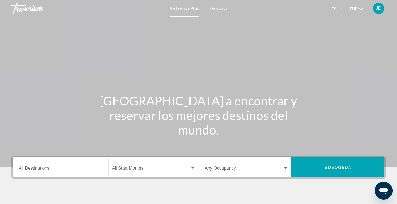
click at [216, 10] on span "Getaways" at bounding box center [219, 8] width 18 height 4
drag, startPoint x: 28, startPoint y: 168, endPoint x: 174, endPoint y: 50, distance: 187.6
click at [174, 50] on div "Main content" at bounding box center [198, 83] width 397 height 167
click at [23, 166] on div "Destination All Destinations" at bounding box center [61, 167] width 84 height 18
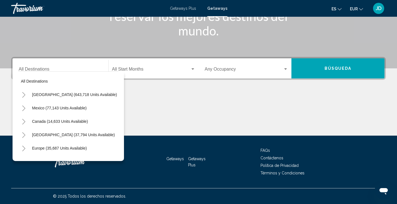
scroll to position [11, 0]
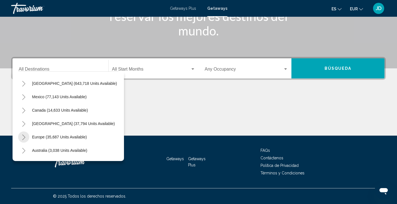
click at [24, 137] on icon "Toggle Europe (35,687 units available)" at bounding box center [24, 137] width 4 height 6
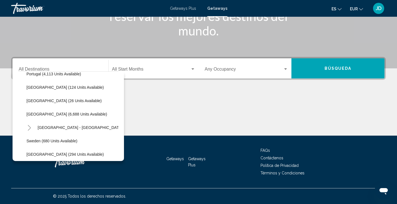
scroll to position [265, 0]
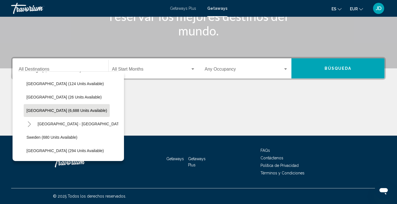
click at [36, 109] on span "[GEOGRAPHIC_DATA] (6,688 units available)" at bounding box center [66, 110] width 80 height 4
type input "**********"
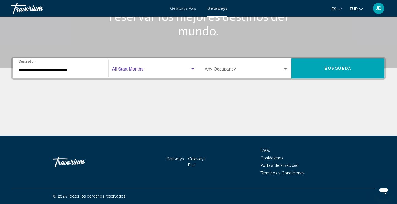
click at [129, 68] on span "Search widget" at bounding box center [151, 70] width 78 height 5
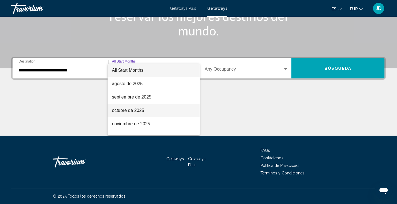
click at [122, 108] on span "octubre de 2025" at bounding box center [153, 110] width 83 height 13
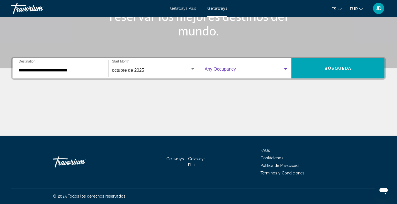
click at [285, 68] on div "Search widget" at bounding box center [285, 69] width 5 height 4
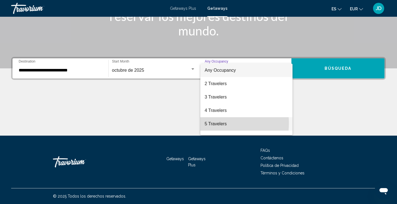
drag, startPoint x: 219, startPoint y: 123, endPoint x: 210, endPoint y: 123, distance: 9.5
click at [210, 123] on span "5 Travelers" at bounding box center [247, 123] width 84 height 13
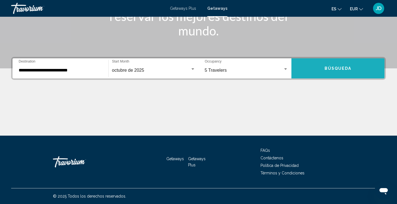
click at [310, 67] on button "Búsqueda" at bounding box center [337, 68] width 93 height 20
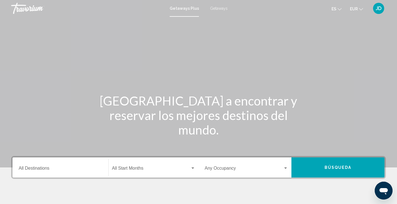
click at [214, 8] on span "Getaways" at bounding box center [219, 8] width 18 height 4
click at [27, 169] on input "Destination All Destinations" at bounding box center [61, 168] width 84 height 5
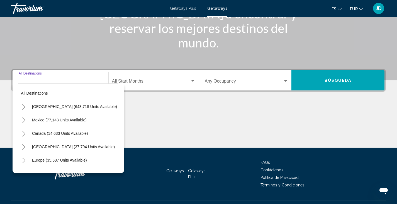
scroll to position [99, 0]
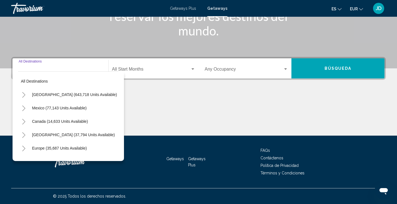
click at [26, 148] on icon "Toggle Europe (35,687 units available)" at bounding box center [24, 148] width 4 height 6
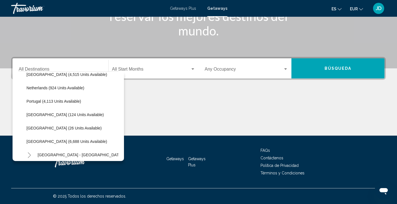
scroll to position [245, 0]
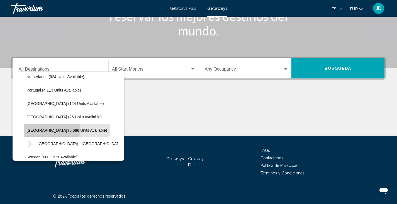
click at [39, 128] on span "[GEOGRAPHIC_DATA] (6,688 units available)" at bounding box center [66, 130] width 80 height 4
type input "**********"
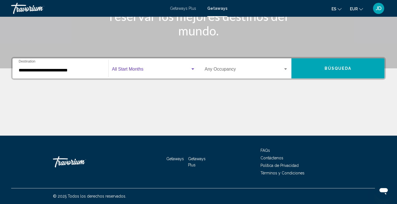
drag, startPoint x: 190, startPoint y: 69, endPoint x: 190, endPoint y: 64, distance: 4.7
click at [190, 64] on div "Start Month All Start Months" at bounding box center [153, 69] width 83 height 18
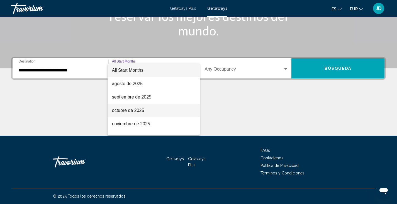
click at [123, 112] on span "octubre de 2025" at bounding box center [153, 110] width 83 height 13
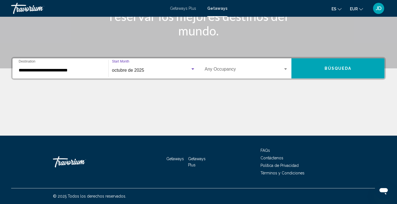
click at [286, 68] on div "Search widget" at bounding box center [285, 69] width 5 height 4
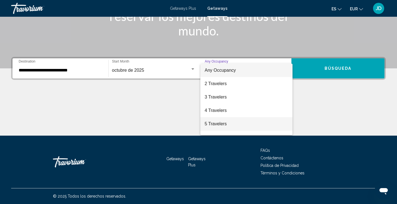
click at [210, 125] on span "5 Travelers" at bounding box center [247, 123] width 84 height 13
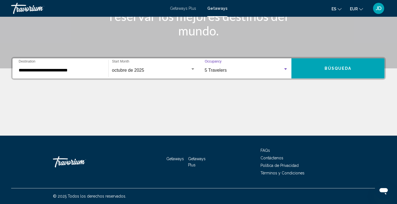
click at [307, 67] on button "Búsqueda" at bounding box center [337, 68] width 93 height 20
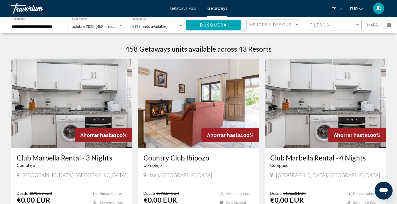
click at [316, 22] on div "Filtros" at bounding box center [335, 25] width 50 height 10
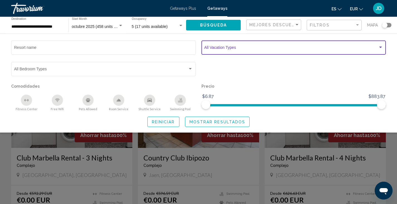
drag, startPoint x: 219, startPoint y: 48, endPoint x: 209, endPoint y: 47, distance: 9.6
click at [209, 47] on span "Search widget" at bounding box center [291, 48] width 174 height 4
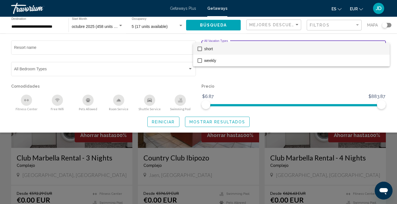
click at [7, 38] on div at bounding box center [198, 102] width 397 height 204
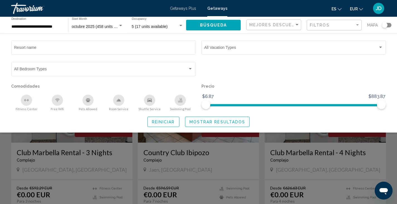
scroll to position [8, 0]
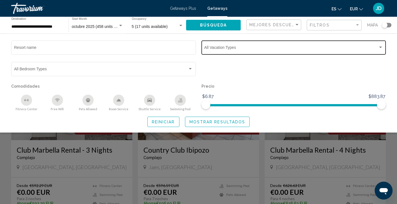
click at [213, 48] on span "Search widget" at bounding box center [291, 48] width 174 height 4
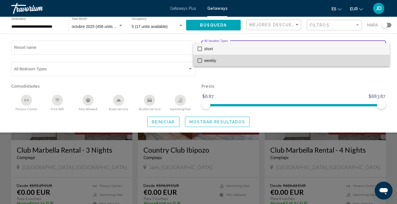
click at [199, 60] on mat-pseudo-checkbox at bounding box center [199, 60] width 4 height 4
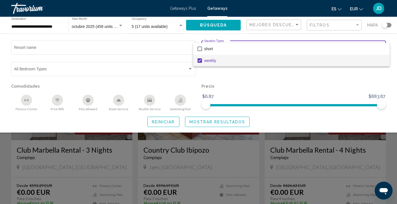
click at [222, 122] on div at bounding box center [198, 102] width 397 height 204
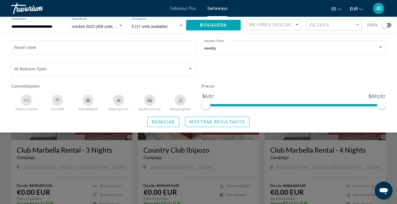
drag, startPoint x: 215, startPoint y: 117, endPoint x: 183, endPoint y: 125, distance: 32.3
click at [183, 125] on div "Reiniciar Mostrar resultados" at bounding box center [198, 121] width 374 height 10
click at [192, 122] on span "Mostrar resultados" at bounding box center [217, 121] width 56 height 4
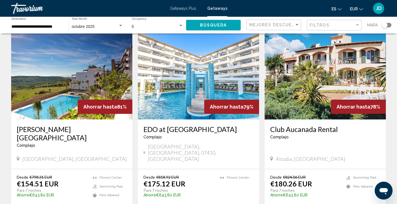
scroll to position [420, 0]
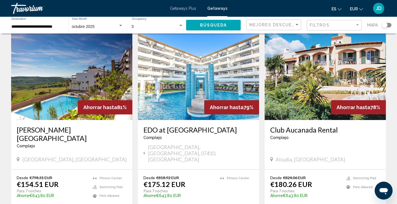
click at [56, 75] on img "Main content" at bounding box center [71, 75] width 121 height 89
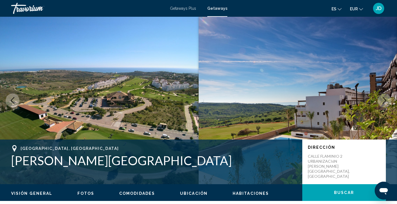
drag, startPoint x: 398, startPoint y: 10, endPoint x: 239, endPoint y: 46, distance: 163.6
click at [239, 46] on img "Main content" at bounding box center [298, 100] width 199 height 167
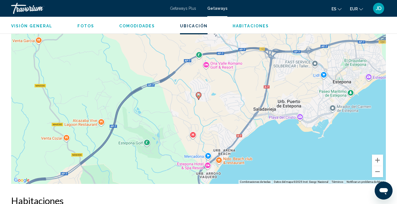
scroll to position [624, 0]
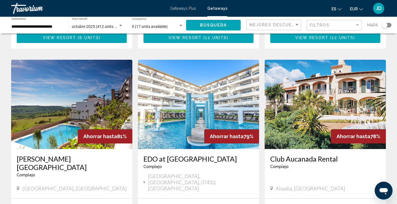
scroll to position [408, 0]
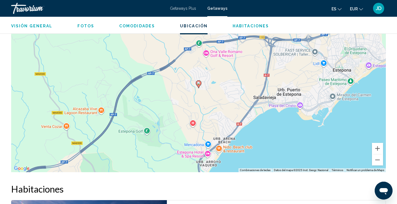
scroll to position [644, 0]
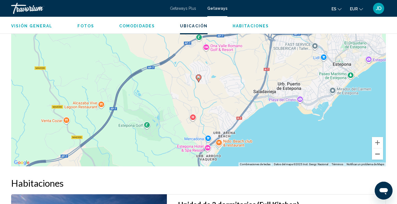
click at [377, 154] on button "Reducir" at bounding box center [377, 153] width 11 height 11
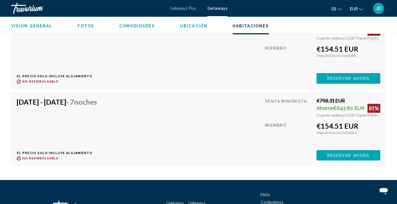
scroll to position [1102, 0]
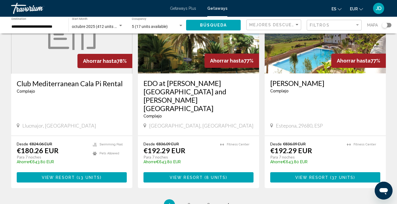
scroll to position [659, 0]
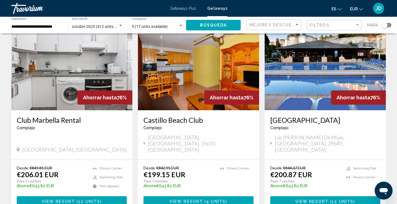
scroll to position [37, 0]
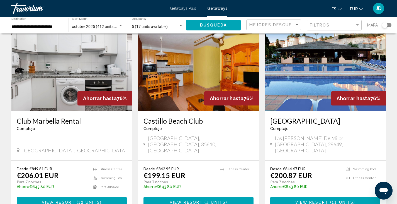
click at [314, 70] on img "Main content" at bounding box center [324, 66] width 121 height 89
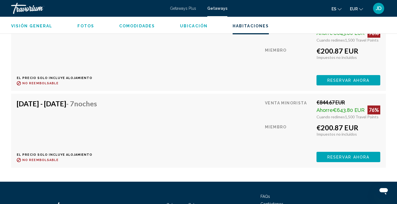
scroll to position [1487, 0]
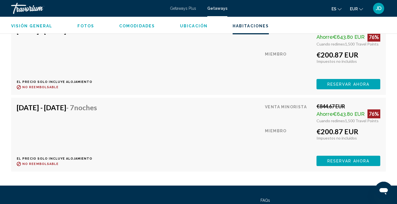
click at [232, 114] on div "[DATE] - [DATE] - 7 noches El precio solo incluye alojamiento Reembolsable hast…" at bounding box center [198, 134] width 363 height 63
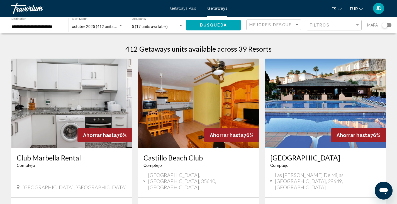
click at [52, 104] on img "Main content" at bounding box center [71, 102] width 121 height 89
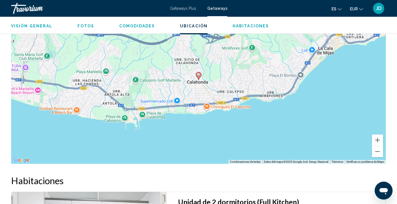
scroll to position [750, 0]
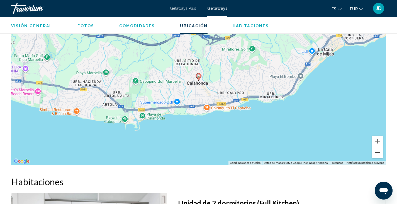
click at [379, 150] on button "Reducir" at bounding box center [377, 152] width 11 height 11
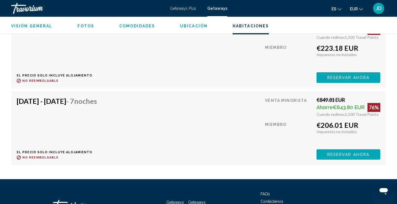
scroll to position [1121, 0]
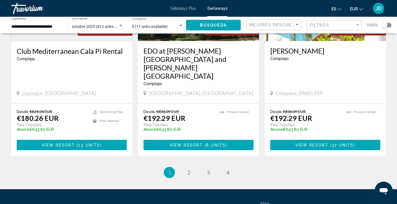
scroll to position [697, 0]
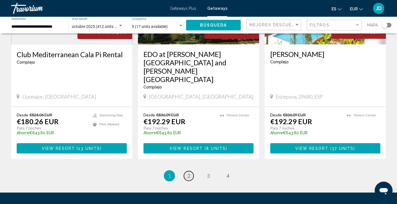
click at [190, 172] on span "2" at bounding box center [188, 175] width 3 height 6
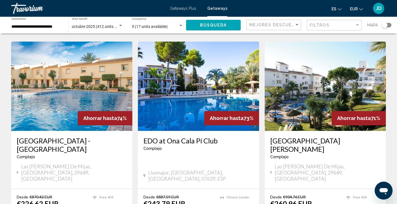
scroll to position [423, 0]
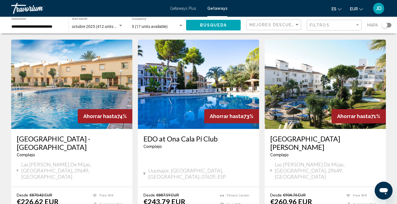
click at [54, 70] on img "Main content" at bounding box center [71, 84] width 121 height 89
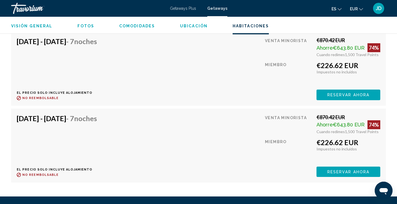
scroll to position [1160, 0]
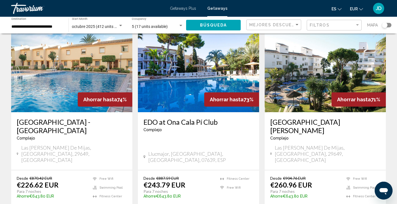
scroll to position [439, 0]
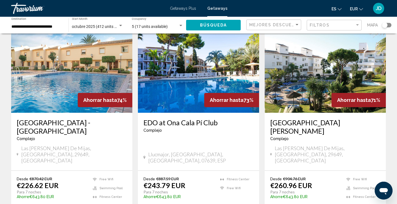
click at [314, 57] on img "Main content" at bounding box center [324, 67] width 121 height 89
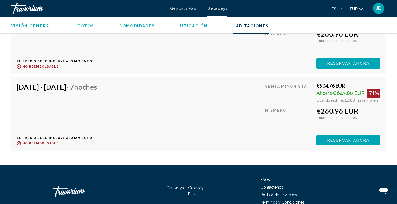
scroll to position [1199, 0]
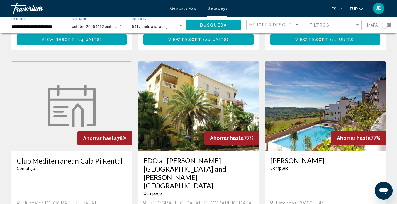
scroll to position [712, 0]
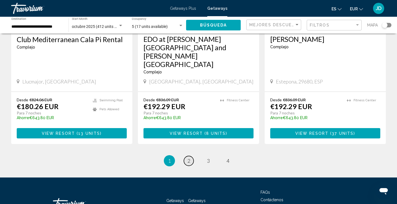
click at [190, 157] on span "2" at bounding box center [188, 160] width 3 height 6
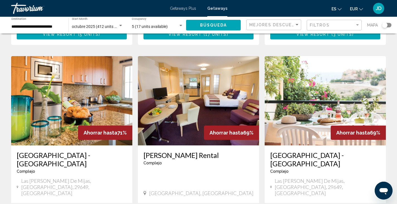
scroll to position [611, 0]
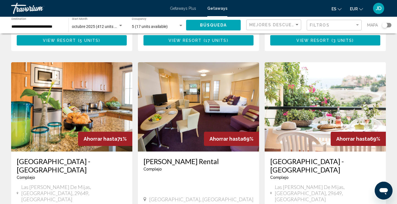
click at [57, 90] on img "Main content" at bounding box center [71, 106] width 121 height 89
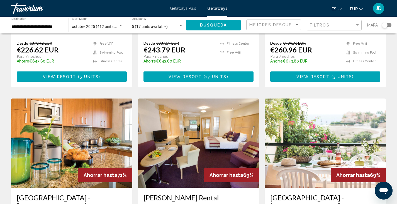
scroll to position [573, 0]
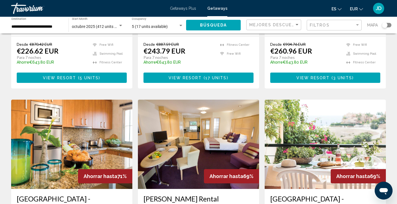
drag, startPoint x: 195, startPoint y: 120, endPoint x: 170, endPoint y: 132, distance: 27.8
click at [170, 132] on img "Main content" at bounding box center [198, 143] width 121 height 89
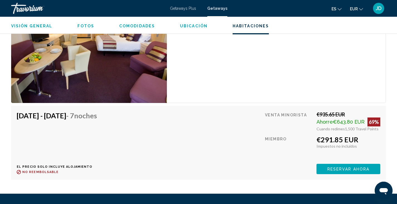
scroll to position [986, 0]
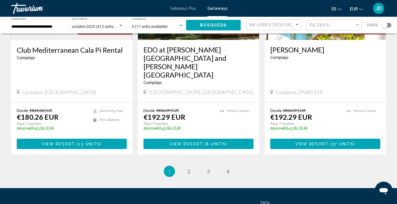
scroll to position [712, 0]
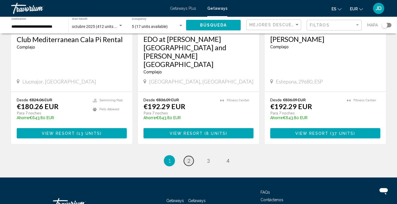
click at [188, 157] on span "2" at bounding box center [188, 160] width 3 height 6
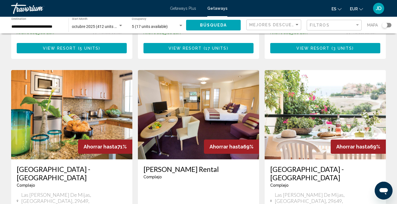
scroll to position [623, 0]
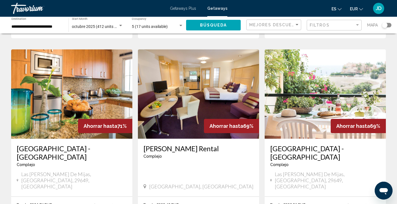
click at [303, 66] on img "Main content" at bounding box center [324, 93] width 121 height 89
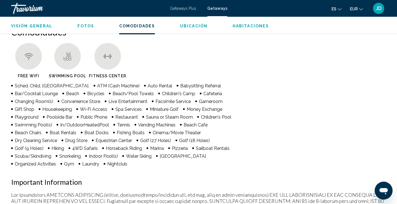
scroll to position [425, 0]
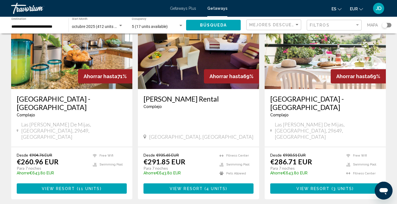
scroll to position [671, 0]
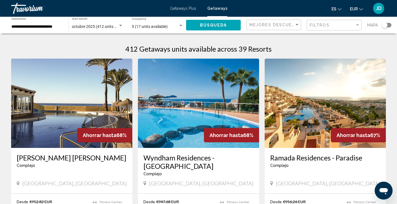
click at [60, 104] on img "Main content" at bounding box center [71, 102] width 121 height 89
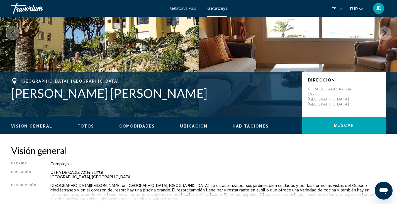
scroll to position [25, 0]
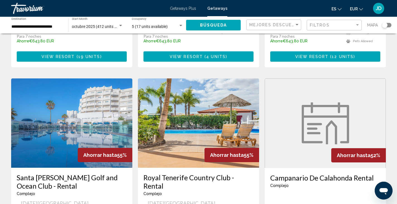
scroll to position [625, 0]
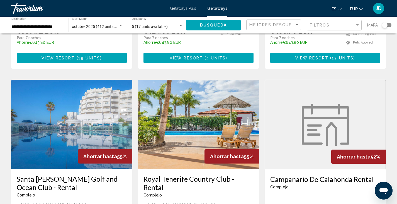
click at [323, 104] on img "Main content" at bounding box center [325, 125] width 47 height 42
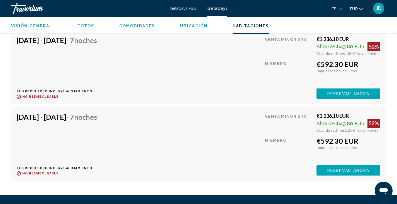
scroll to position [1060, 0]
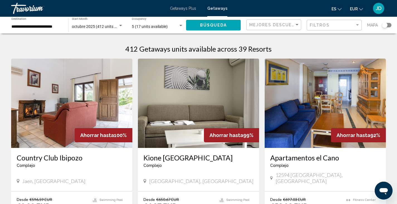
click at [183, 8] on span "Getaways Plus" at bounding box center [183, 8] width 26 height 4
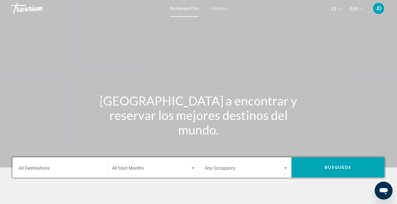
click at [27, 167] on input "Destination All Destinations" at bounding box center [61, 168] width 84 height 5
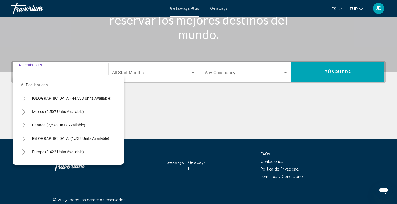
scroll to position [99, 0]
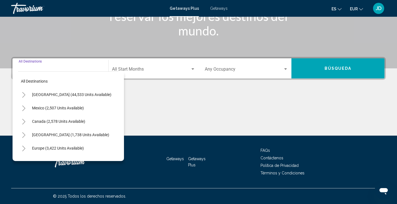
click at [26, 149] on button "Toggle Europe (3,422 units available)" at bounding box center [23, 147] width 11 height 11
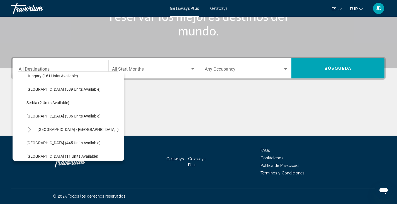
scroll to position [173, 0]
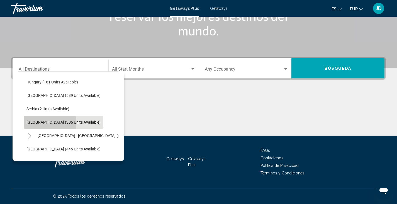
click at [34, 123] on span "[GEOGRAPHIC_DATA] (306 units available)" at bounding box center [63, 122] width 74 height 4
type input "**********"
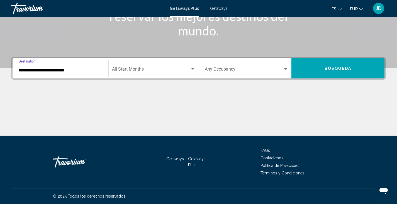
click at [140, 72] on span "Search widget" at bounding box center [151, 70] width 78 height 5
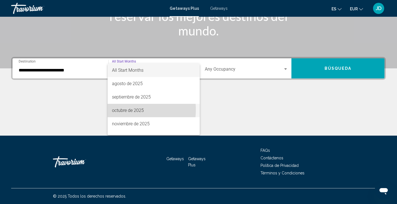
click at [124, 109] on span "octubre de 2025" at bounding box center [153, 110] width 83 height 13
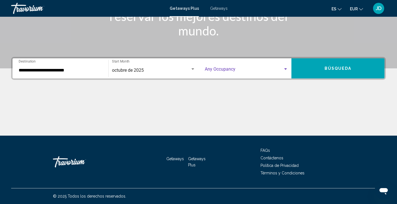
click at [285, 67] on div "Search widget" at bounding box center [285, 69] width 5 height 4
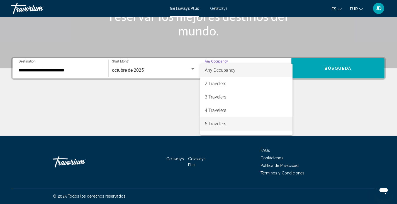
click at [213, 123] on span "5 Travelers" at bounding box center [247, 123] width 84 height 13
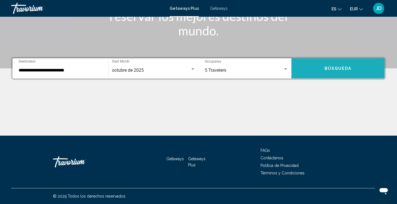
click at [336, 63] on button "Búsqueda" at bounding box center [337, 68] width 93 height 20
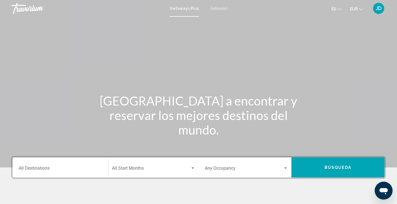
click at [221, 8] on span "Getaways" at bounding box center [219, 8] width 18 height 4
click at [32, 166] on input "Destination All Destinations" at bounding box center [61, 168] width 84 height 5
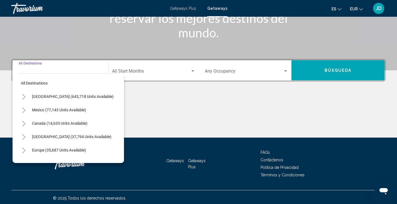
scroll to position [99, 0]
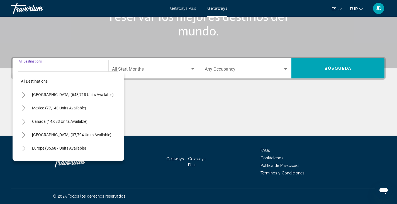
click at [26, 148] on icon "Toggle Europe (35,687 units available)" at bounding box center [24, 148] width 4 height 6
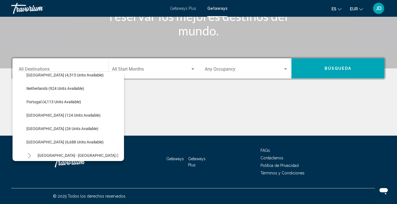
scroll to position [243, 0]
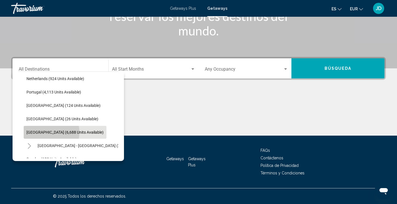
click at [44, 132] on span "[GEOGRAPHIC_DATA] (6,688 units available)" at bounding box center [64, 132] width 77 height 4
type input "**********"
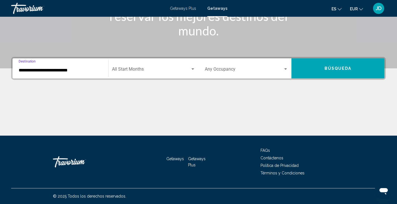
click at [129, 72] on span "Search widget" at bounding box center [151, 70] width 78 height 5
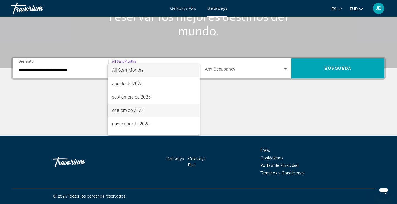
click at [124, 110] on span "octubre de 2025" at bounding box center [153, 110] width 83 height 13
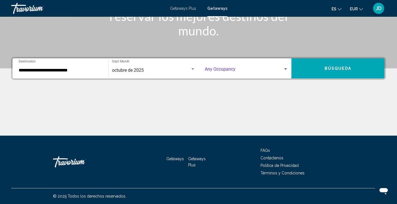
click at [284, 70] on div "Search widget" at bounding box center [285, 69] width 5 height 4
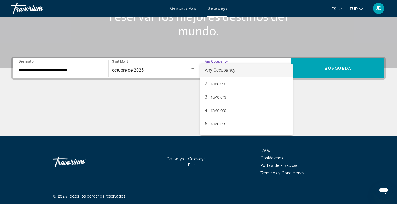
scroll to position [11, 0]
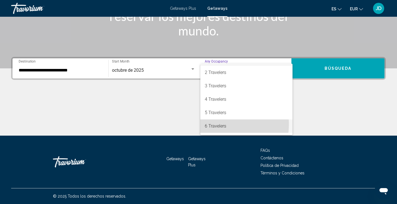
click at [218, 124] on span "6 Travelers" at bounding box center [247, 125] width 84 height 13
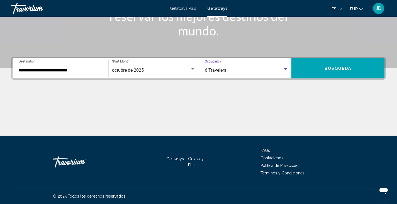
click at [334, 69] on span "Búsqueda" at bounding box center [337, 68] width 27 height 4
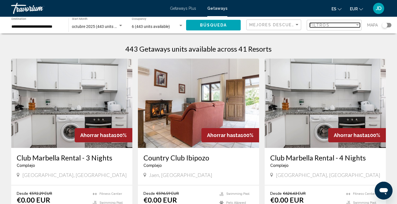
click at [329, 25] on div "Filtros" at bounding box center [332, 25] width 45 height 4
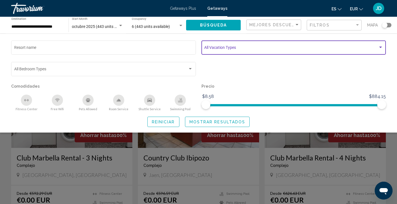
click at [382, 45] on div "Search widget" at bounding box center [380, 47] width 5 height 4
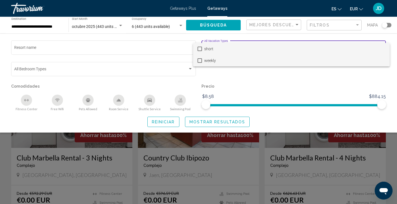
click at [199, 62] on mat-pseudo-checkbox at bounding box center [199, 60] width 4 height 4
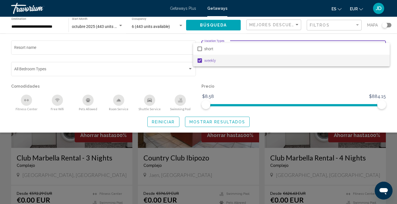
click at [216, 124] on div at bounding box center [198, 102] width 397 height 204
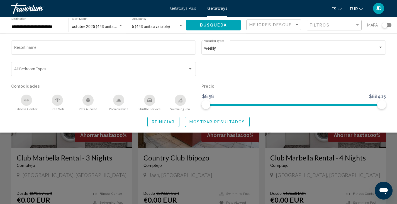
drag, startPoint x: 203, startPoint y: 123, endPoint x: 195, endPoint y: 123, distance: 7.8
drag, startPoint x: 195, startPoint y: 123, endPoint x: 192, endPoint y: 122, distance: 2.9
drag, startPoint x: 192, startPoint y: 122, endPoint x: 236, endPoint y: 119, distance: 43.8
click at [236, 119] on button "Mostrar resultados" at bounding box center [217, 121] width 65 height 10
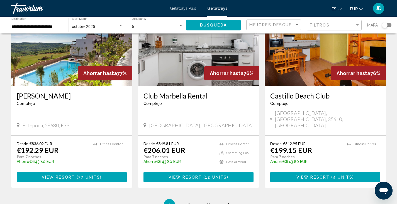
scroll to position [672, 0]
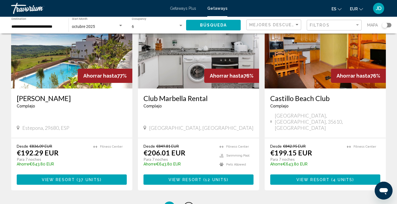
drag, startPoint x: 187, startPoint y: 158, endPoint x: 189, endPoint y: 161, distance: 3.7
click at [189, 203] on span "2" at bounding box center [188, 207] width 3 height 6
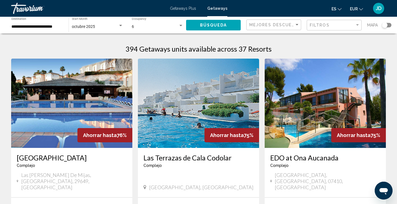
click at [49, 113] on img "Main content" at bounding box center [71, 102] width 121 height 89
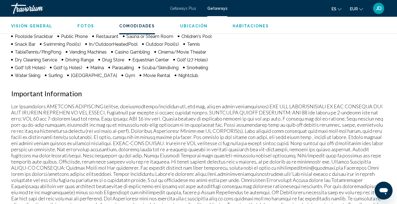
scroll to position [513, 0]
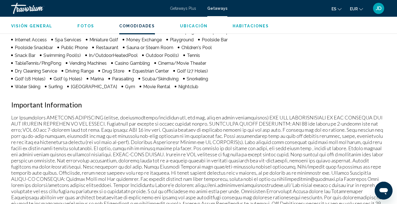
click at [249, 24] on span "Habitaciones" at bounding box center [250, 26] width 36 height 4
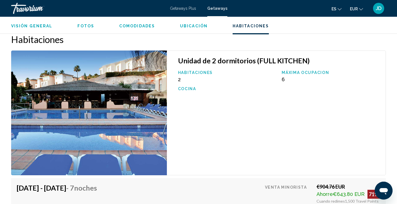
scroll to position [947, 0]
click at [81, 25] on span "Fotos" at bounding box center [85, 26] width 17 height 4
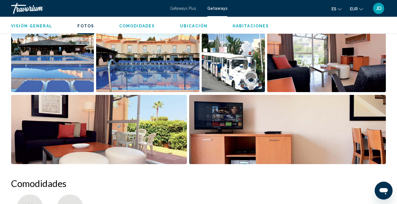
scroll to position [283, 0]
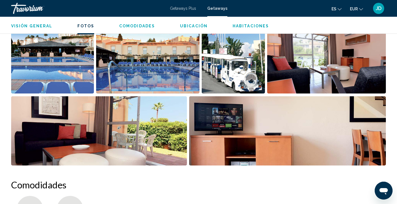
click at [103, 131] on img "Open full-screen image slider" at bounding box center [99, 130] width 176 height 69
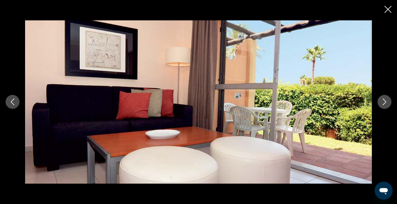
click at [384, 99] on icon "Next image" at bounding box center [384, 101] width 7 height 7
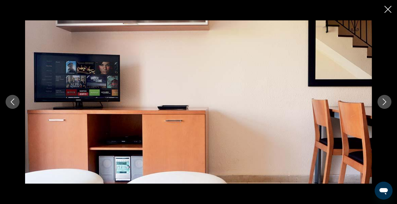
click at [384, 99] on icon "Next image" at bounding box center [384, 101] width 7 height 7
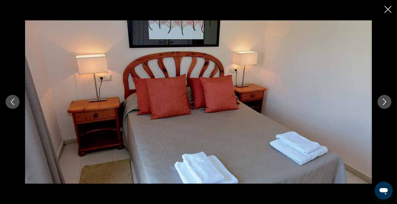
click at [384, 99] on icon "Next image" at bounding box center [384, 101] width 7 height 7
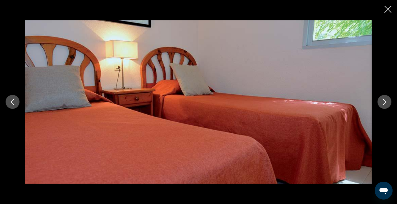
click at [384, 99] on icon "Next image" at bounding box center [384, 101] width 7 height 7
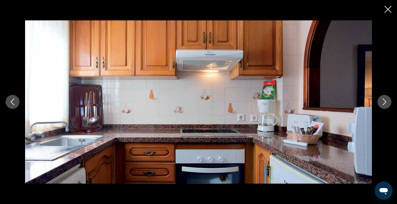
click at [384, 99] on icon "Next image" at bounding box center [384, 101] width 7 height 7
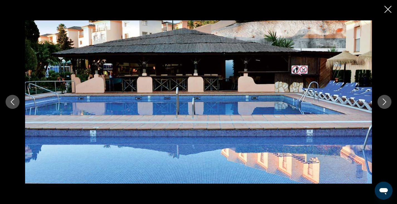
click at [384, 99] on icon "Next image" at bounding box center [384, 101] width 7 height 7
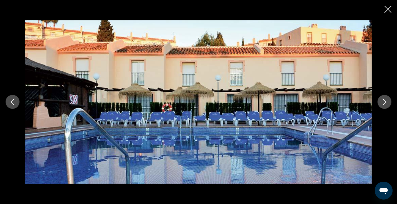
click at [384, 99] on icon "Next image" at bounding box center [384, 101] width 7 height 7
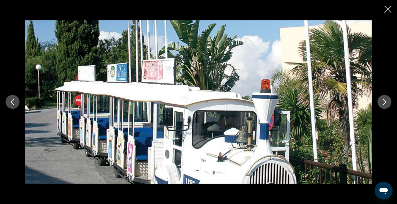
click at [384, 99] on icon "Next image" at bounding box center [384, 101] width 7 height 7
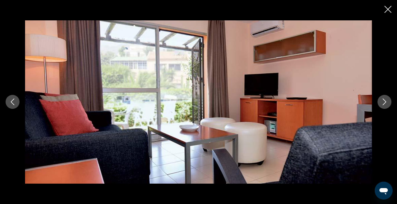
click at [386, 102] on icon "Next image" at bounding box center [385, 102] width 4 height 7
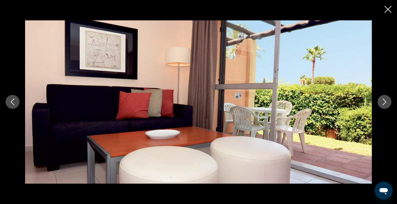
drag, startPoint x: 386, startPoint y: 102, endPoint x: 386, endPoint y: 107, distance: 4.7
click at [386, 107] on button "Next image" at bounding box center [384, 102] width 14 height 14
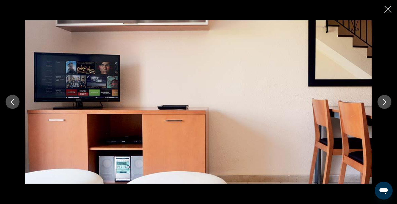
click at [384, 103] on icon "Next image" at bounding box center [385, 102] width 4 height 7
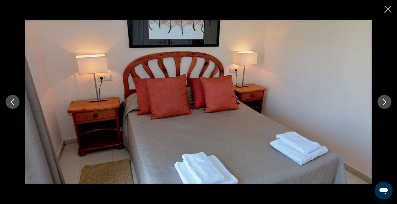
click at [386, 99] on icon "Next image" at bounding box center [384, 101] width 7 height 7
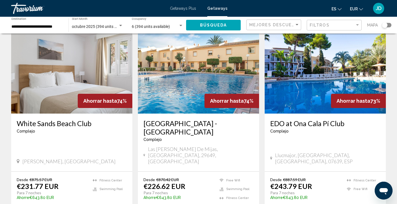
scroll to position [237, 0]
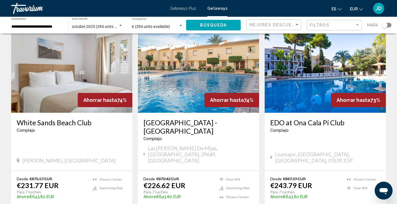
click at [186, 81] on img "Main content" at bounding box center [198, 67] width 121 height 89
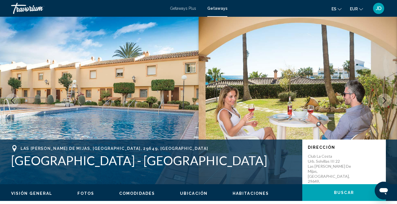
drag, startPoint x: 87, startPoint y: 193, endPoint x: 84, endPoint y: 194, distance: 3.0
click at [84, 194] on span "Fotos" at bounding box center [85, 193] width 17 height 4
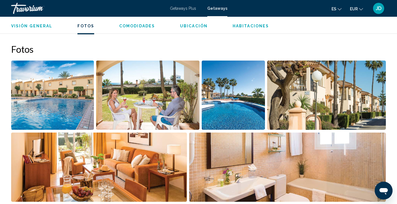
scroll to position [253, 0]
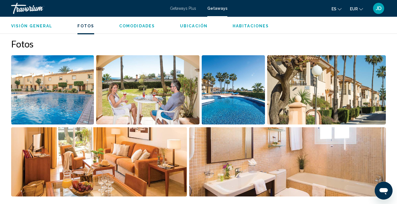
click at [56, 94] on img "Open full-screen image slider" at bounding box center [52, 89] width 83 height 69
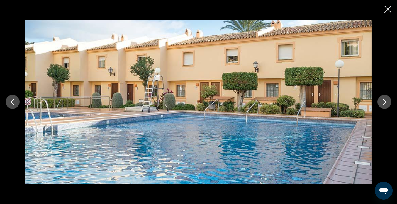
click at [384, 103] on icon "Next image" at bounding box center [384, 101] width 7 height 7
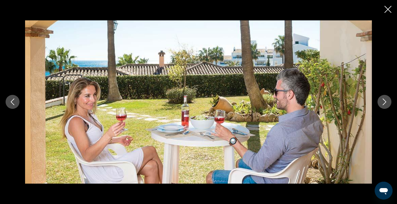
click at [384, 103] on icon "Next image" at bounding box center [384, 101] width 7 height 7
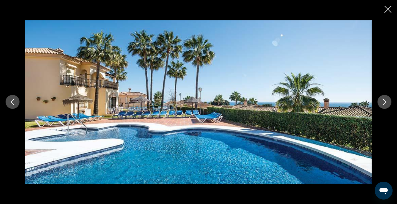
click at [384, 103] on icon "Next image" at bounding box center [384, 101] width 7 height 7
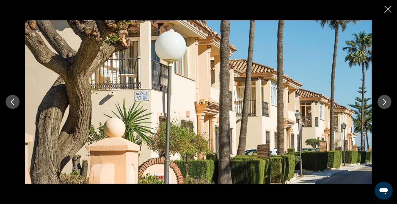
click at [384, 103] on icon "Next image" at bounding box center [384, 101] width 7 height 7
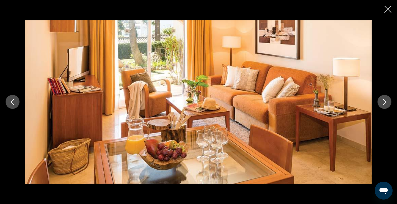
click at [384, 103] on icon "Next image" at bounding box center [384, 101] width 7 height 7
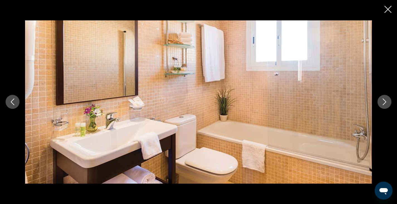
click at [384, 103] on icon "Next image" at bounding box center [384, 101] width 7 height 7
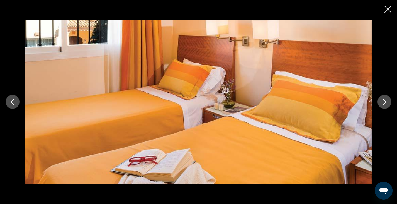
click at [384, 103] on icon "Next image" at bounding box center [384, 101] width 7 height 7
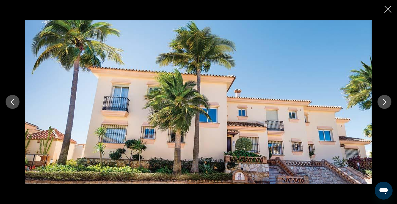
click at [384, 103] on icon "Next image" at bounding box center [384, 101] width 7 height 7
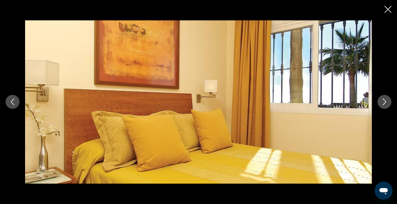
click at [385, 102] on icon "Next image" at bounding box center [385, 102] width 4 height 7
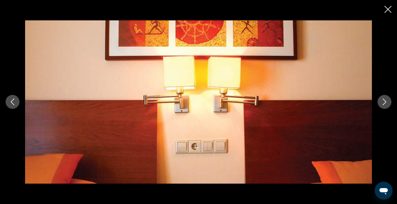
click at [385, 102] on icon "Next image" at bounding box center [385, 102] width 4 height 7
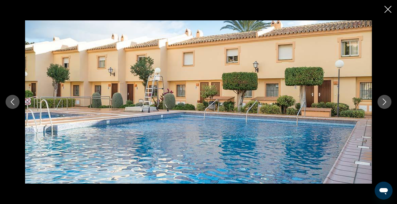
click at [386, 9] on icon "Close slideshow" at bounding box center [387, 9] width 7 height 7
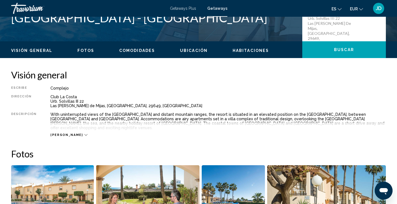
scroll to position [118, 0]
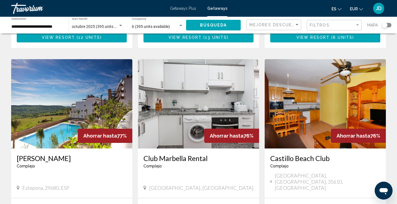
scroll to position [712, 0]
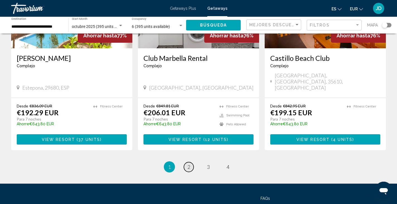
click at [190, 162] on link "page 2" at bounding box center [189, 167] width 10 height 10
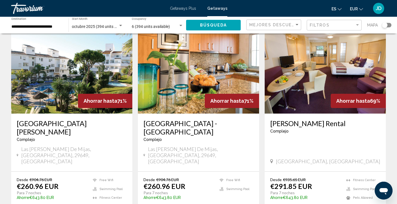
scroll to position [448, 0]
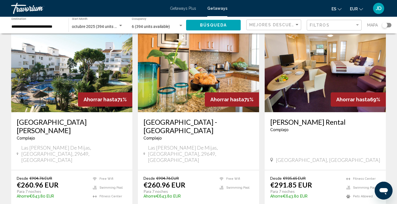
click at [175, 68] on img "Main content" at bounding box center [198, 67] width 121 height 89
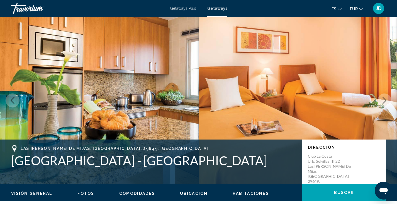
click at [81, 192] on span "Fotos" at bounding box center [85, 193] width 17 height 4
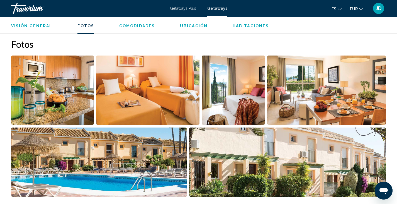
scroll to position [253, 0]
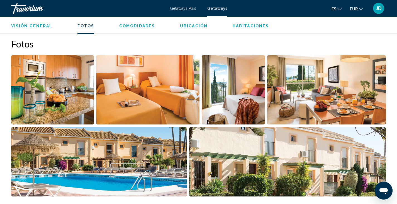
click at [56, 85] on img "Open full-screen image slider" at bounding box center [52, 89] width 83 height 69
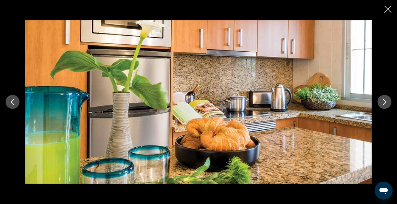
click at [384, 101] on icon "Next image" at bounding box center [384, 101] width 7 height 7
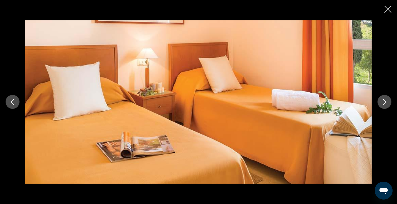
click at [384, 101] on icon "Next image" at bounding box center [384, 101] width 7 height 7
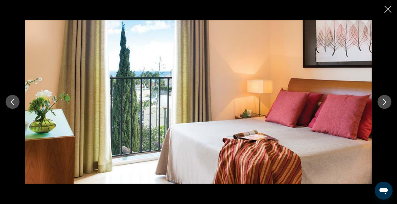
click at [384, 101] on icon "Next image" at bounding box center [384, 101] width 7 height 7
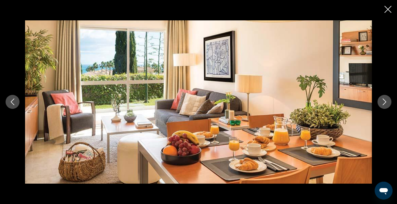
click at [384, 101] on icon "Next image" at bounding box center [384, 101] width 7 height 7
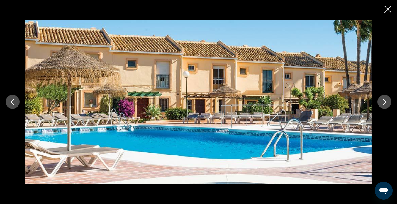
click at [384, 101] on icon "Next image" at bounding box center [384, 101] width 7 height 7
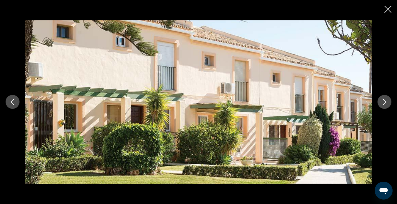
click at [384, 101] on icon "Next image" at bounding box center [384, 101] width 7 height 7
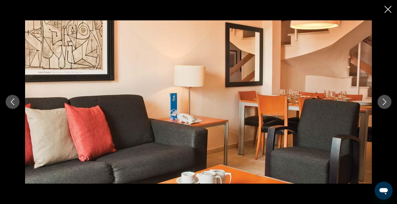
click at [384, 100] on icon "Next image" at bounding box center [385, 102] width 4 height 7
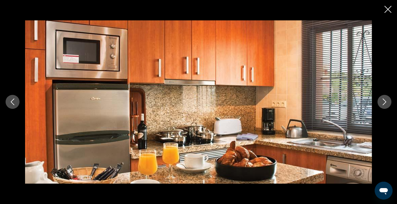
click at [385, 101] on icon "Next image" at bounding box center [384, 101] width 7 height 7
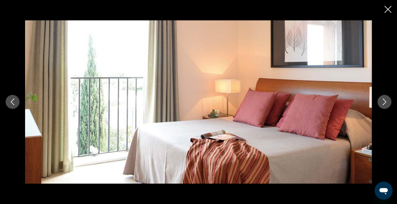
click at [385, 101] on icon "Next image" at bounding box center [384, 101] width 7 height 7
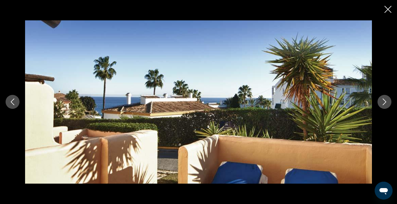
click at [385, 101] on icon "Next image" at bounding box center [384, 101] width 7 height 7
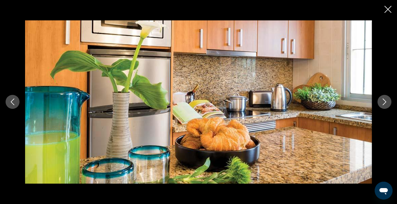
click at [388, 9] on icon "Close slideshow" at bounding box center [387, 9] width 7 height 7
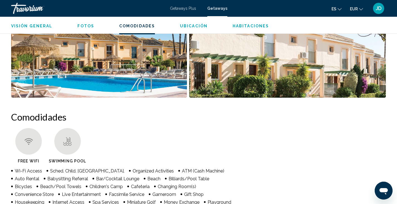
scroll to position [0, 0]
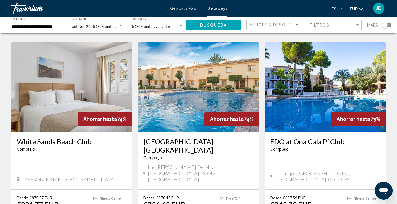
scroll to position [216, 0]
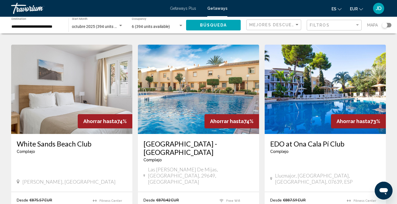
click at [200, 83] on img "Main content" at bounding box center [198, 89] width 121 height 89
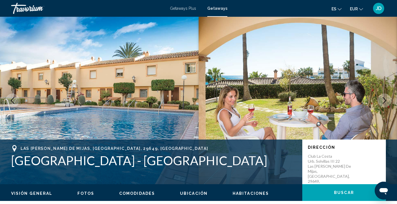
click at [87, 193] on span "Fotos" at bounding box center [85, 193] width 17 height 4
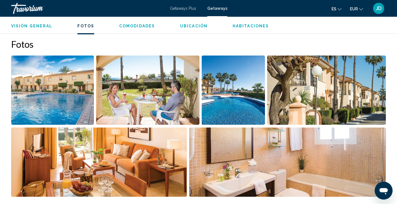
scroll to position [253, 0]
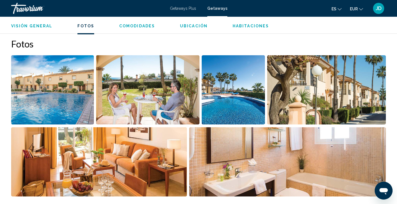
click at [123, 162] on img "Open full-screen image slider" at bounding box center [99, 161] width 176 height 69
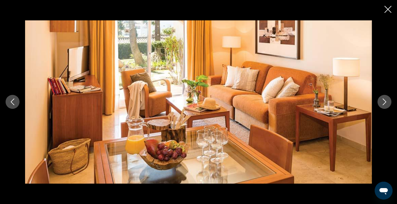
click at [384, 103] on icon "Next image" at bounding box center [385, 102] width 4 height 7
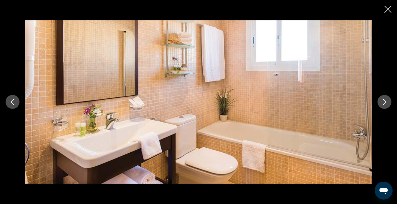
click at [384, 103] on icon "Next image" at bounding box center [385, 102] width 4 height 7
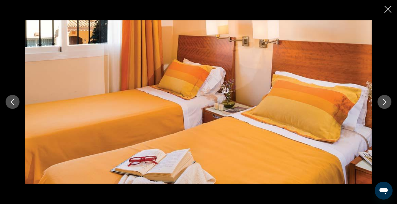
click at [384, 103] on icon "Next image" at bounding box center [385, 102] width 4 height 7
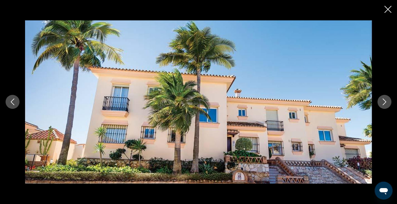
click at [384, 103] on icon "Next image" at bounding box center [385, 102] width 4 height 7
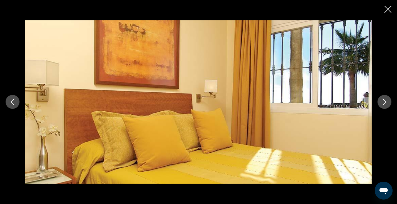
click at [384, 103] on icon "Next image" at bounding box center [385, 102] width 4 height 7
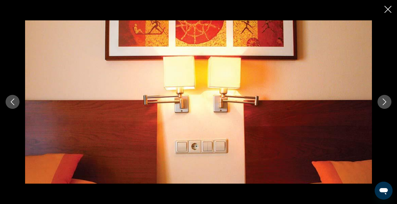
click at [384, 103] on icon "Next image" at bounding box center [385, 102] width 4 height 7
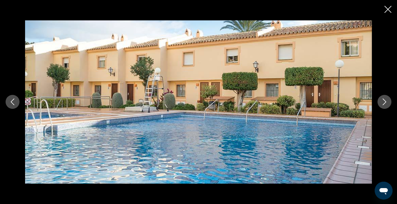
click at [384, 103] on icon "Next image" at bounding box center [385, 102] width 4 height 7
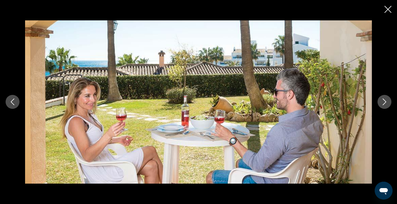
drag, startPoint x: 384, startPoint y: 103, endPoint x: 386, endPoint y: 105, distance: 3.0
click at [386, 105] on button "Next image" at bounding box center [384, 102] width 14 height 14
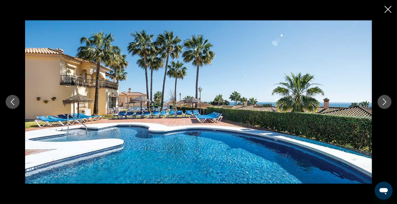
drag, startPoint x: 386, startPoint y: 105, endPoint x: 387, endPoint y: 109, distance: 3.4
drag, startPoint x: 387, startPoint y: 109, endPoint x: 388, endPoint y: 103, distance: 5.7
click at [388, 103] on button "Next image" at bounding box center [384, 102] width 14 height 14
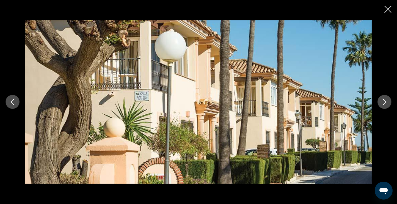
click at [388, 103] on button "Next image" at bounding box center [384, 102] width 14 height 14
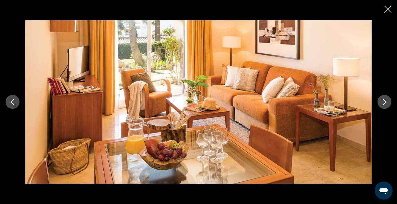
click at [385, 102] on icon "Next image" at bounding box center [385, 102] width 4 height 7
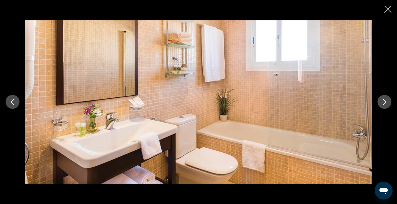
click at [385, 102] on icon "Next image" at bounding box center [385, 102] width 4 height 7
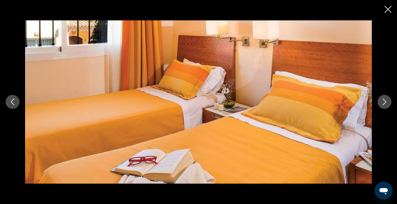
click at [385, 102] on icon "Next image" at bounding box center [385, 102] width 4 height 7
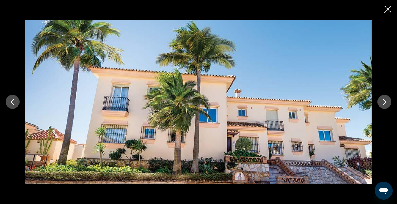
click at [385, 102] on icon "Next image" at bounding box center [385, 102] width 4 height 7
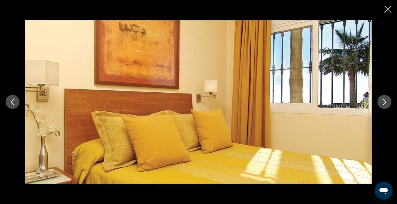
click at [389, 10] on icon "Close slideshow" at bounding box center [387, 9] width 7 height 7
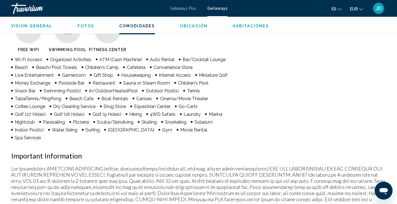
scroll to position [454, 0]
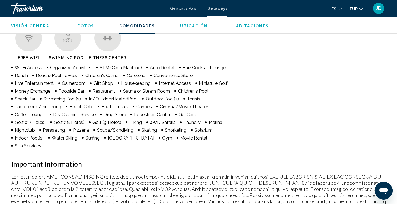
click at [129, 25] on span "Comodidades" at bounding box center [137, 26] width 36 height 4
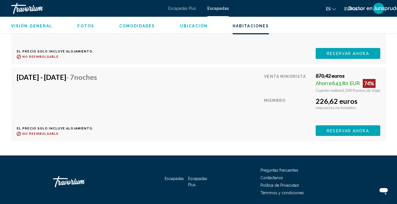
scroll to position [1234, 0]
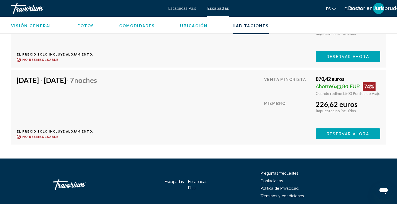
click at [156, 90] on div "[DATE] - [DATE] - 7 noches El precio solo incluye alojamiento. Reembolsable has…" at bounding box center [198, 107] width 363 height 63
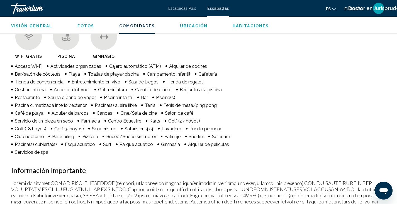
scroll to position [460, 0]
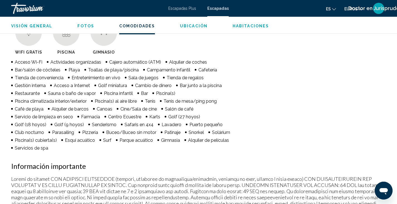
drag, startPoint x: 396, startPoint y: 72, endPoint x: 399, endPoint y: 75, distance: 4.7
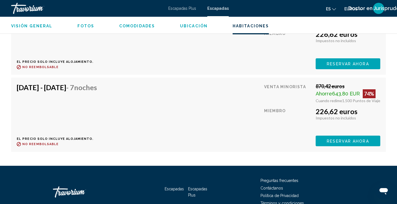
scroll to position [1240, 0]
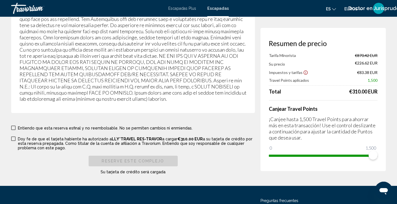
scroll to position [1050, 0]
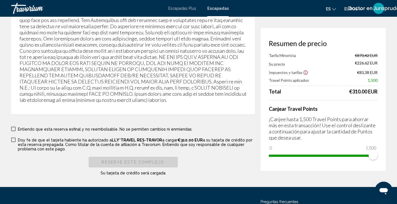
click at [14, 126] on span "Contenido principal" at bounding box center [13, 128] width 4 height 4
click at [15, 138] on span "Contenido principal" at bounding box center [13, 139] width 4 height 4
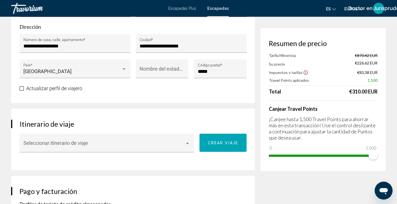
scroll to position [250, 0]
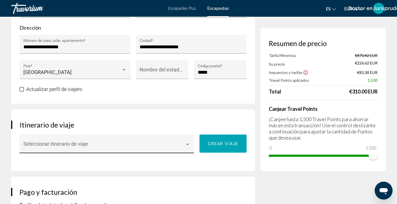
click at [188, 145] on div "Contenido principal" at bounding box center [187, 143] width 3 height 1
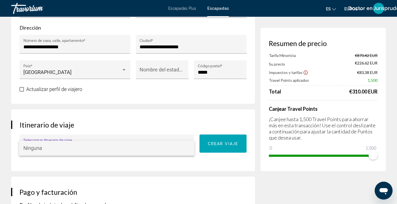
click at [188, 146] on span "Ninguna" at bounding box center [106, 147] width 166 height 15
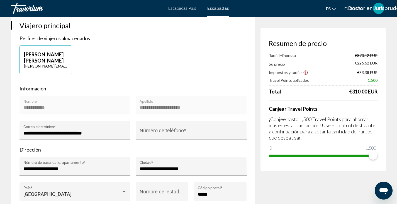
scroll to position [143, 0]
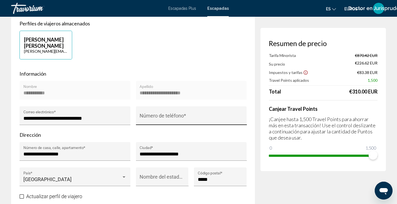
click at [149, 120] on input "Número de teléfono *" at bounding box center [190, 118] width 103 height 6
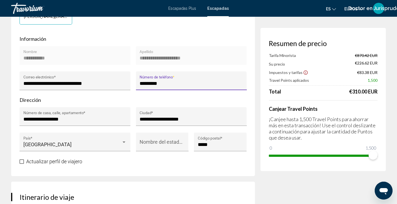
scroll to position [179, 0]
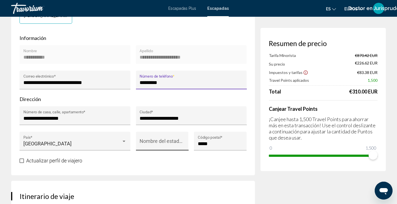
type input "*********"
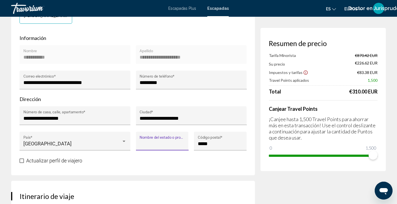
click at [155, 144] on input "Nombre del estado o provincia *" at bounding box center [161, 144] width 45 height 6
type input "******"
click at [22, 161] on span "Contenido principal" at bounding box center [21, 160] width 4 height 4
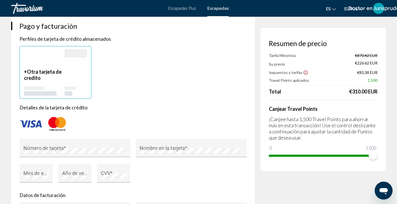
scroll to position [422, 0]
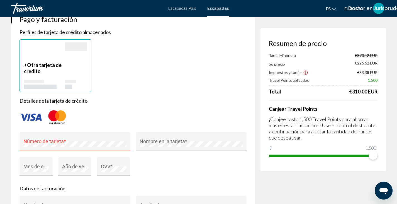
click at [166, 70] on div "+ Otra tarjeta de credito" at bounding box center [133, 65] width 232 height 53
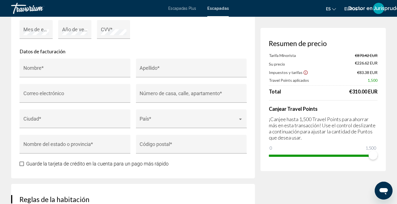
scroll to position [482, 0]
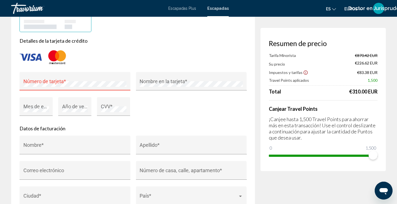
click at [38, 82] on div "Número de tarjeta *" at bounding box center [74, 82] width 103 height 15
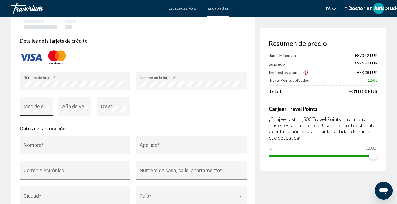
click at [37, 106] on div "Mes de expiración *" at bounding box center [36, 108] width 26 height 15
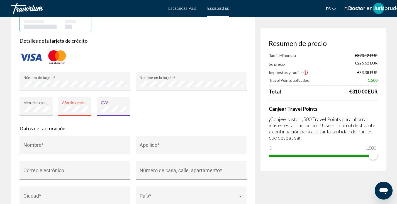
click at [31, 147] on input "Nombre *" at bounding box center [74, 147] width 103 height 6
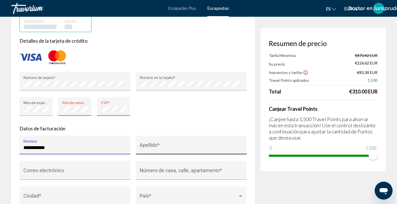
type input "**********"
click at [146, 148] on input "Apellido *" at bounding box center [190, 147] width 103 height 6
click at [322, 192] on div "Resumen de precio Tarifa Minorista €870.42 EUR Su precio €226.62 EUR Impuestos …" at bounding box center [322, 152] width 125 height 1184
click at [180, 152] on div "**********" at bounding box center [190, 146] width 103 height 15
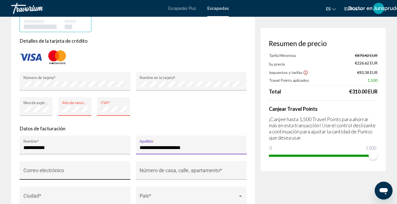
type input "**********"
click at [29, 170] on div "Correo electrónico" at bounding box center [74, 172] width 103 height 15
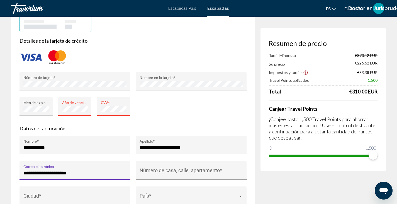
click at [89, 172] on input "**********" at bounding box center [74, 173] width 103 height 6
type input "**********"
click at [147, 173] on input "Número de casa, calle, apartamento *" at bounding box center [190, 173] width 103 height 6
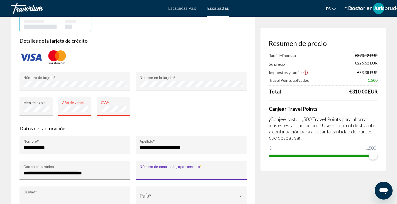
type input "**********"
type input "******"
type input "*****"
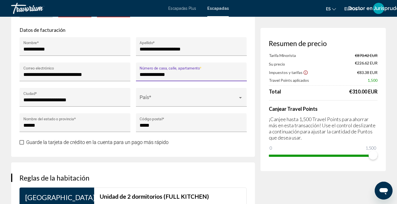
scroll to position [581, 0]
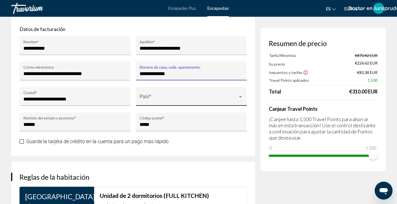
click at [162, 95] on div "País *" at bounding box center [190, 98] width 103 height 15
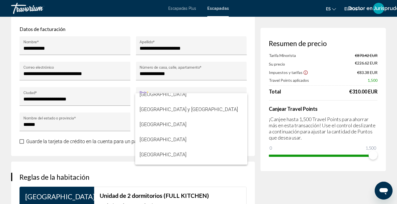
scroll to position [3137, 0]
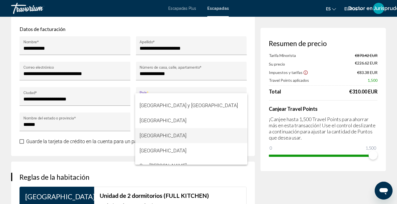
click at [152, 134] on font "[GEOGRAPHIC_DATA]" at bounding box center [162, 135] width 47 height 6
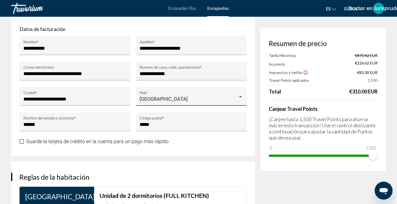
click at [21, 143] on span "Contenido principal" at bounding box center [21, 141] width 4 height 4
drag, startPoint x: 374, startPoint y: 154, endPoint x: 363, endPoint y: 153, distance: 10.6
click at [363, 153] on span "Contenido principal" at bounding box center [363, 154] width 9 height 9
drag, startPoint x: 365, startPoint y: 155, endPoint x: 401, endPoint y: 149, distance: 36.4
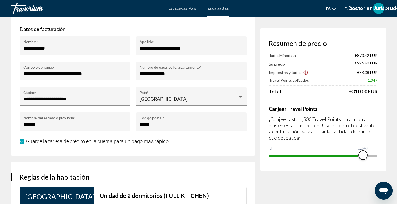
drag, startPoint x: 373, startPoint y: 152, endPoint x: 364, endPoint y: 154, distance: 9.6
click at [364, 154] on span "Contenido principal" at bounding box center [362, 154] width 9 height 9
drag, startPoint x: 364, startPoint y: 153, endPoint x: 395, endPoint y: 155, distance: 31.2
click at [395, 155] on div "**********" at bounding box center [198, 45] width 397 height 1220
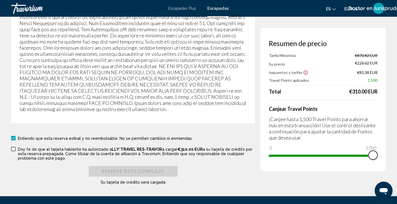
scroll to position [1098, 0]
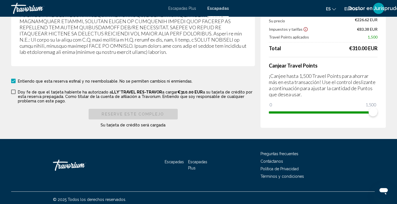
click at [14, 89] on span "Contenido principal" at bounding box center [13, 91] width 4 height 4
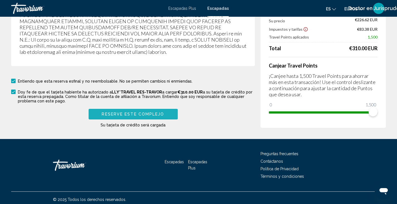
drag, startPoint x: 144, startPoint y: 111, endPoint x: 106, endPoint y: 111, distance: 37.6
click at [106, 112] on span "Reserve este complejo" at bounding box center [133, 114] width 62 height 4
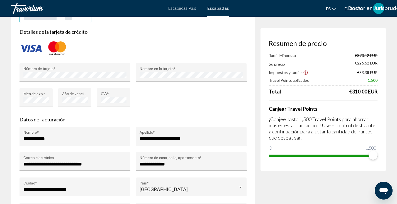
click at [42, 112] on div "Mes de expiración *" at bounding box center [35, 100] width 33 height 25
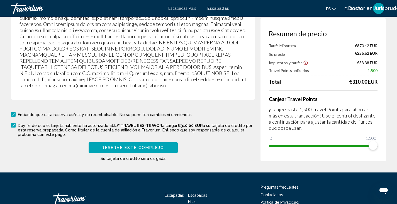
scroll to position [1098, 0]
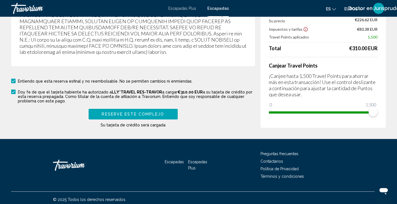
drag, startPoint x: 136, startPoint y: 111, endPoint x: 118, endPoint y: 111, distance: 18.7
click at [118, 112] on span "Reserve este complejo" at bounding box center [133, 114] width 62 height 4
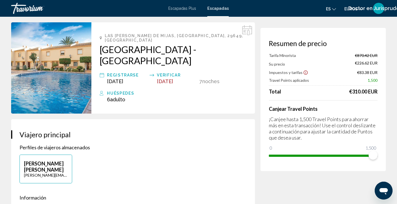
scroll to position [45, 0]
